Goal: Transaction & Acquisition: Purchase product/service

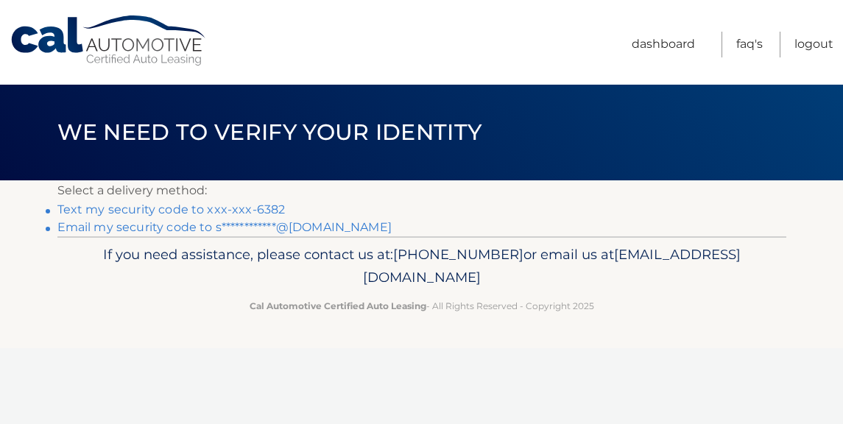
click at [202, 211] on link "Text my security code to xxx-xxx-6382" at bounding box center [171, 209] width 228 height 14
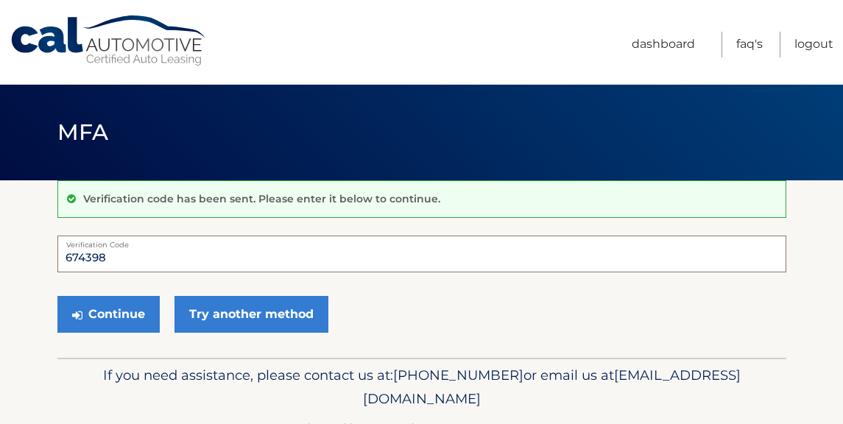
type input "674398"
click at [107, 314] on button "Continue" at bounding box center [108, 314] width 102 height 37
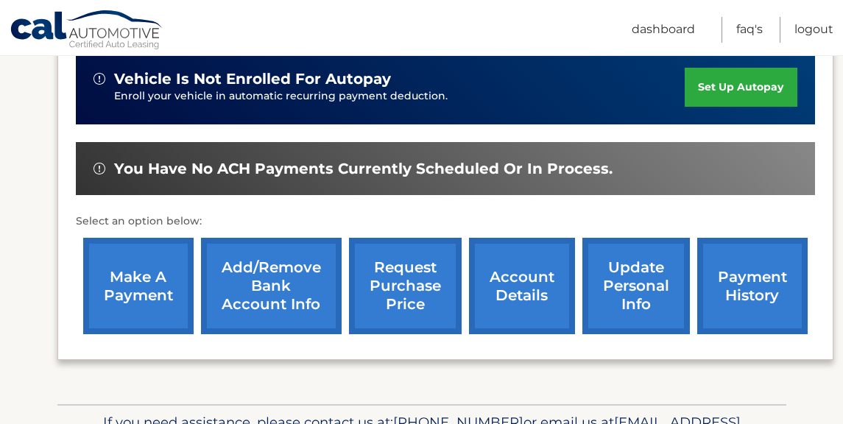
scroll to position [401, 0]
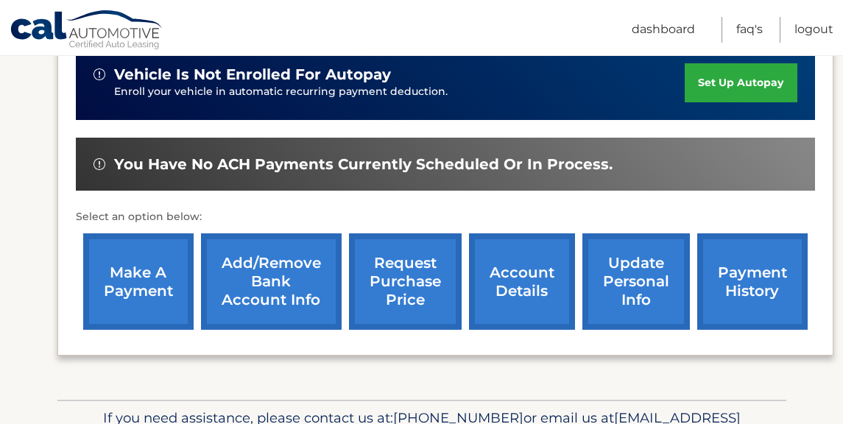
click at [128, 304] on link "make a payment" at bounding box center [138, 281] width 110 height 96
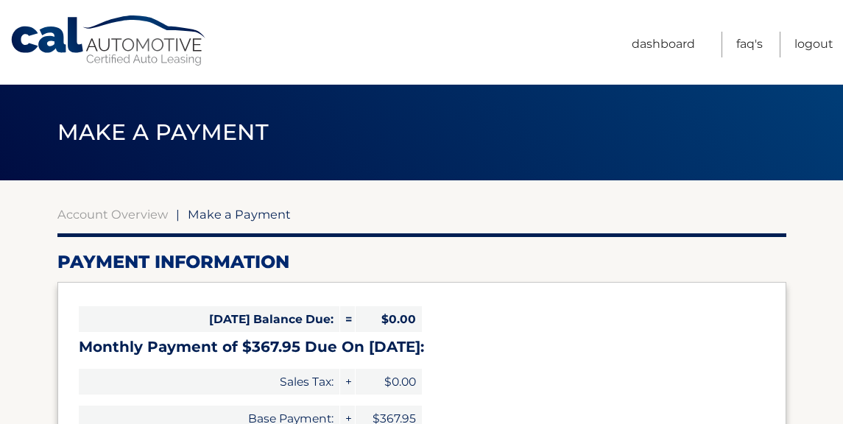
select select "YmZhYjQwNmMtMzc0YS00NDQ3LTg3MmQtOTFmMWNkNGQwMDkx"
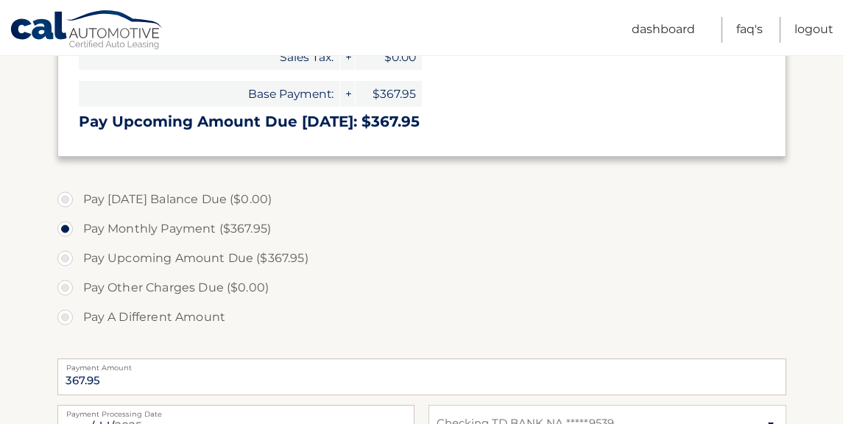
scroll to position [294, 0]
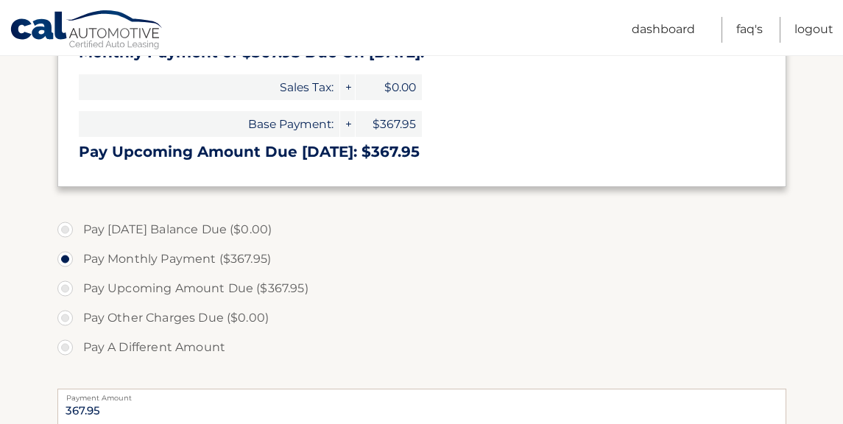
click at [66, 232] on label "Pay Today's Balance Due ($0.00)" at bounding box center [421, 229] width 729 height 29
click at [61, 290] on label "Pay Upcoming Amount Due ($367.95)" at bounding box center [421, 288] width 729 height 29
click at [63, 290] on input "Pay Upcoming Amount Due ($367.95)" at bounding box center [70, 286] width 15 height 24
radio input "true"
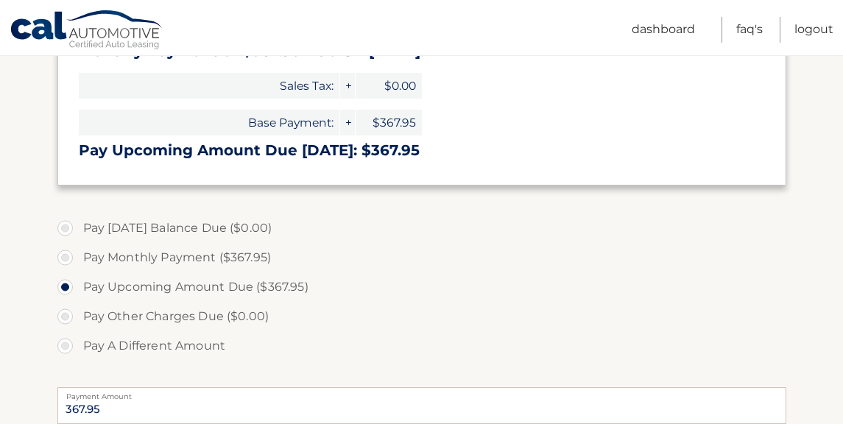
click at [66, 252] on label "Pay Monthly Payment ($367.95)" at bounding box center [421, 257] width 729 height 29
click at [66, 252] on input "Pay Monthly Payment ($367.95)" at bounding box center [70, 255] width 15 height 24
radio input "true"
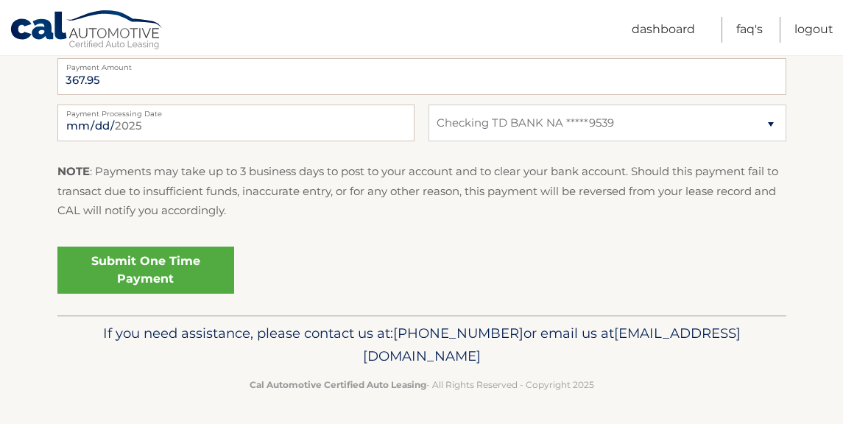
scroll to position [624, 0]
